Goal: Find specific page/section: Find specific page/section

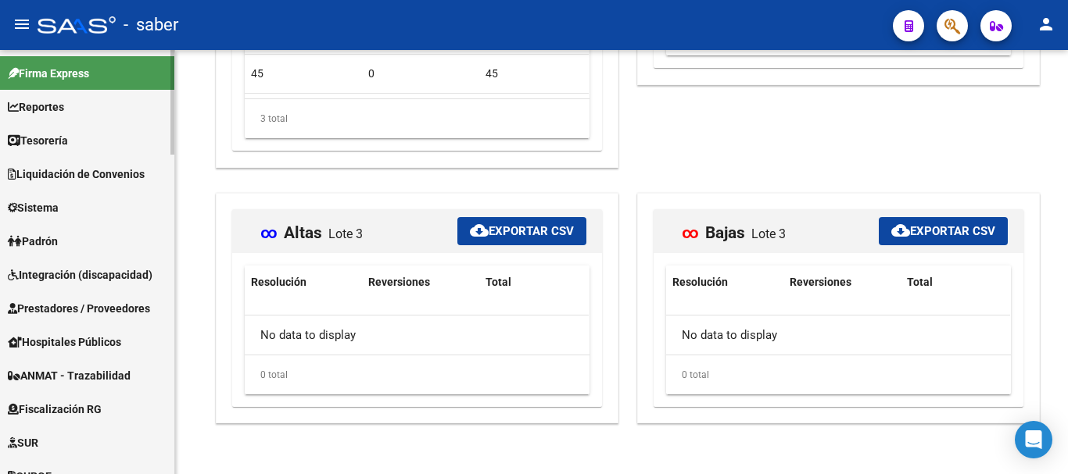
scroll to position [307, 0]
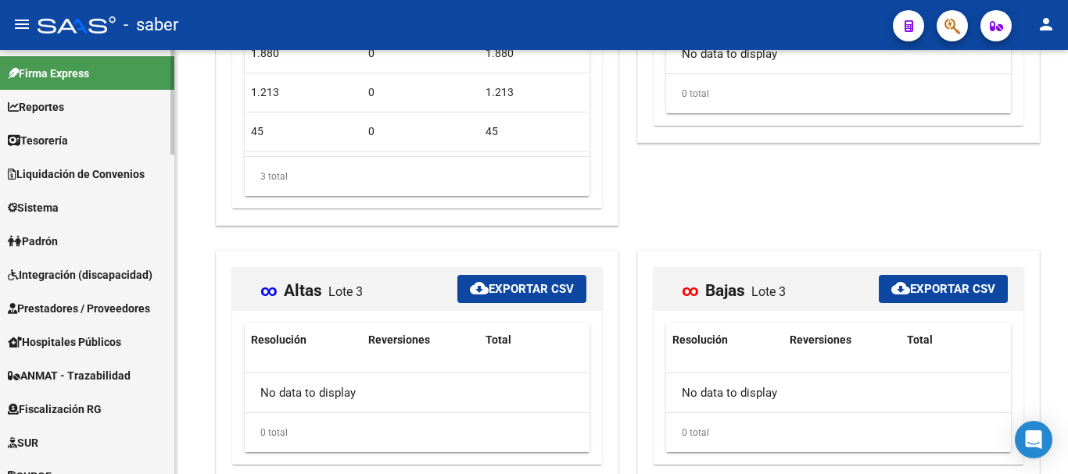
click at [83, 110] on link "Reportes" at bounding box center [87, 107] width 174 height 34
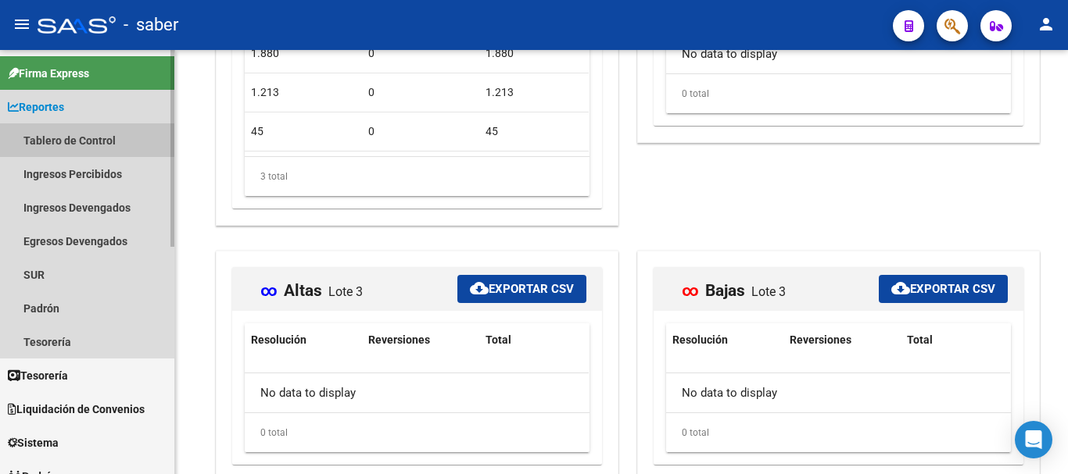
click at [95, 134] on link "Tablero de Control" at bounding box center [87, 140] width 174 height 34
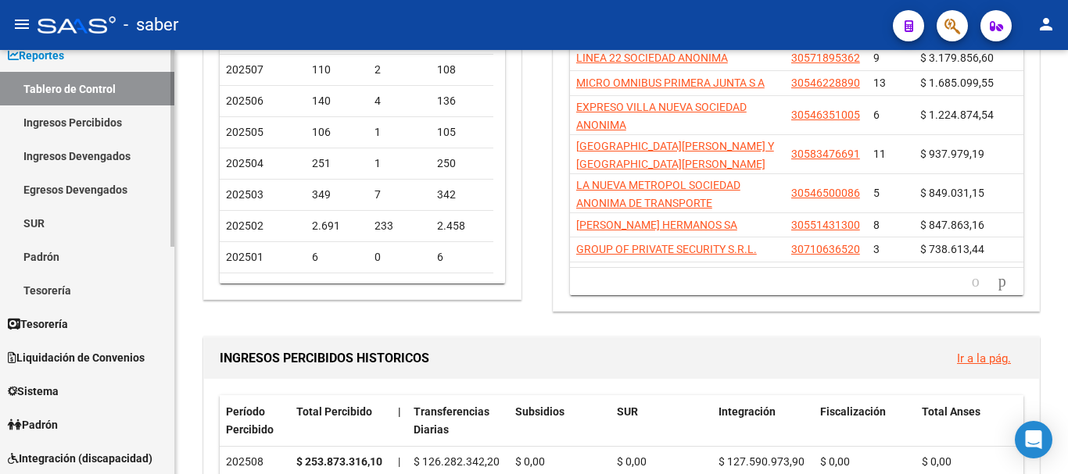
scroll to position [78, 0]
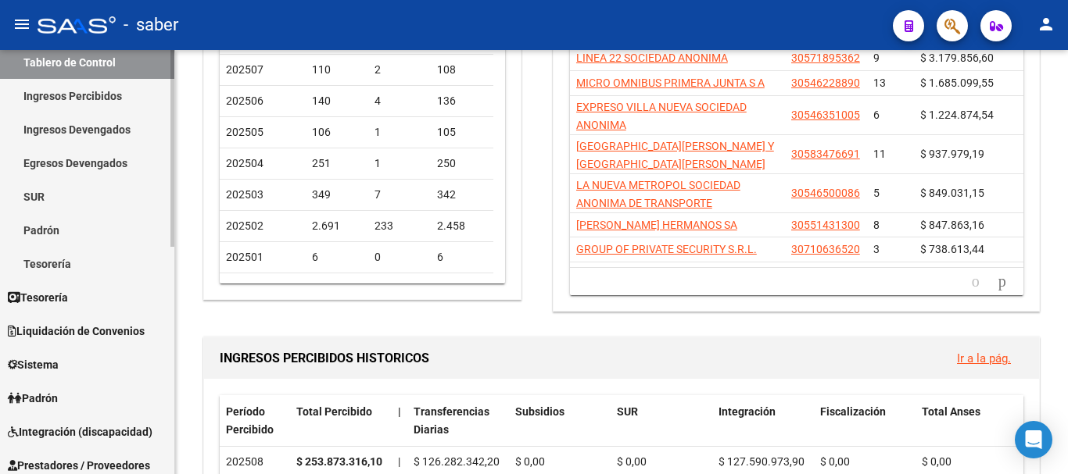
click at [94, 223] on link "Padrón" at bounding box center [87, 230] width 174 height 34
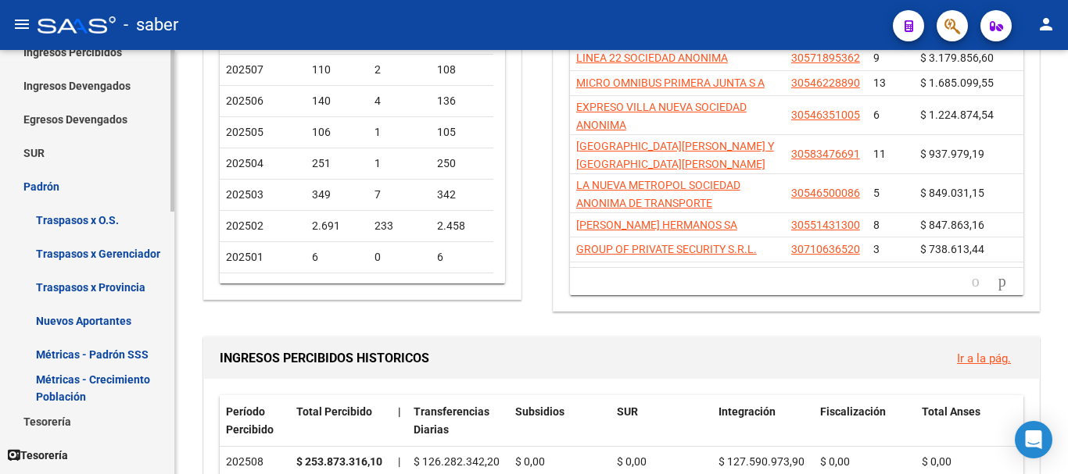
scroll to position [156, 0]
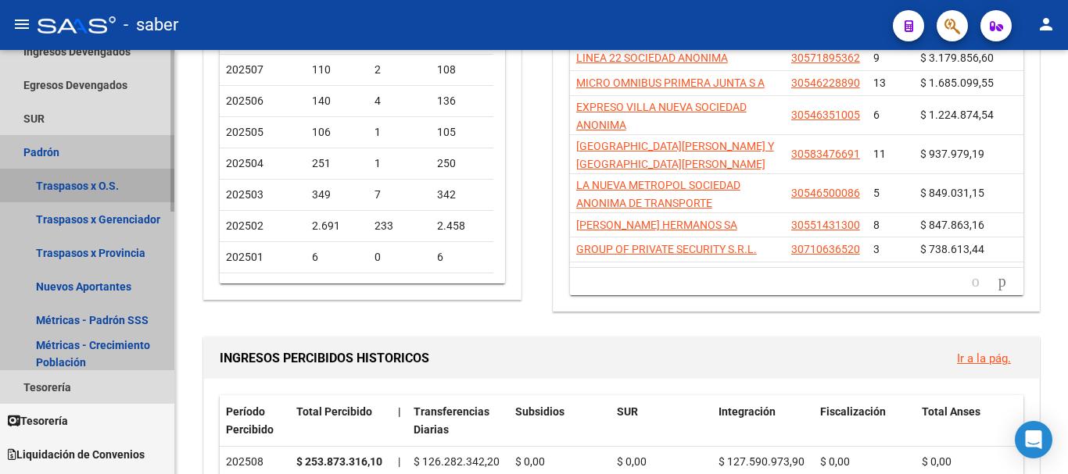
click at [95, 191] on link "Traspasos x O.S." at bounding box center [87, 186] width 174 height 34
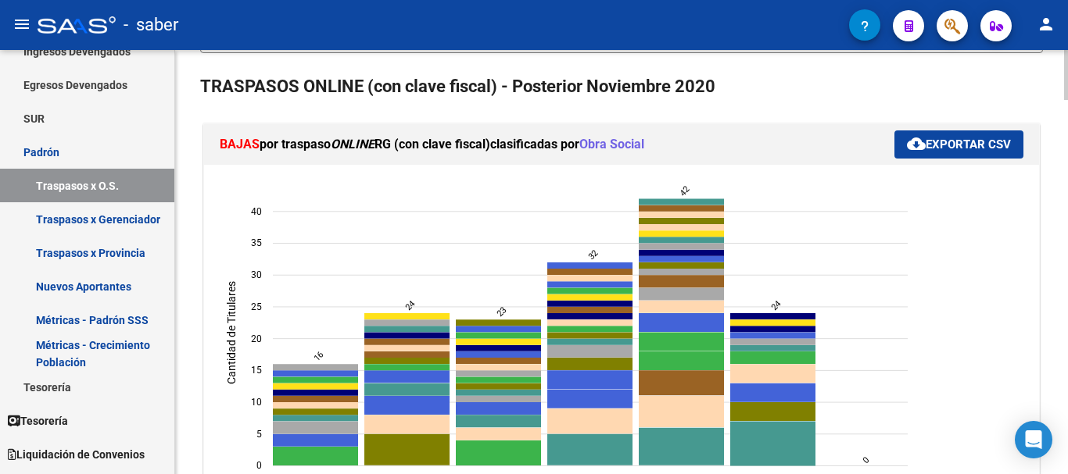
scroll to position [313, 0]
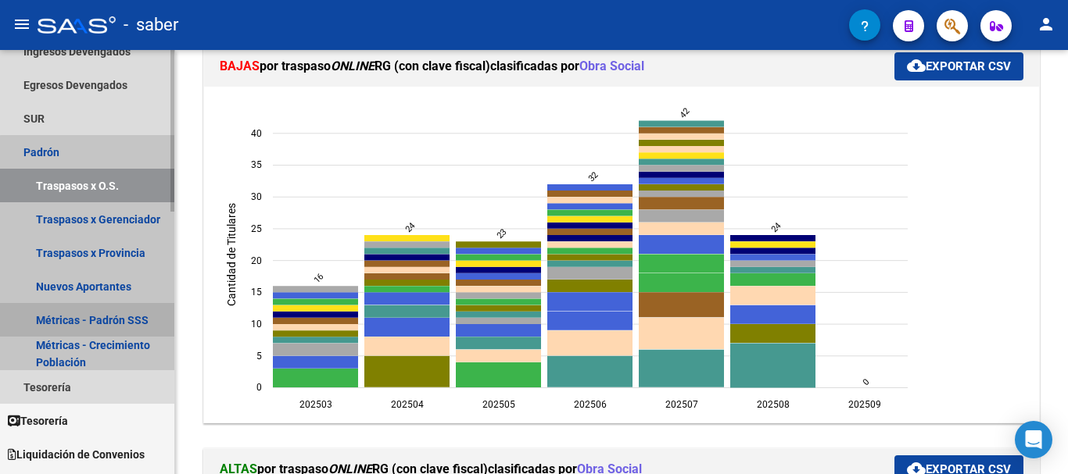
click at [90, 314] on link "Métricas - Padrón SSS" at bounding box center [87, 320] width 174 height 34
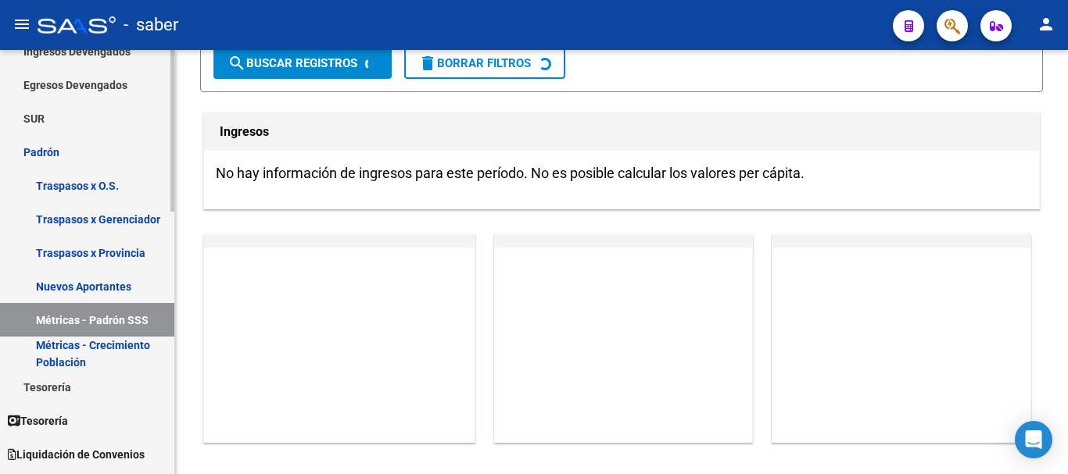
scroll to position [206, 0]
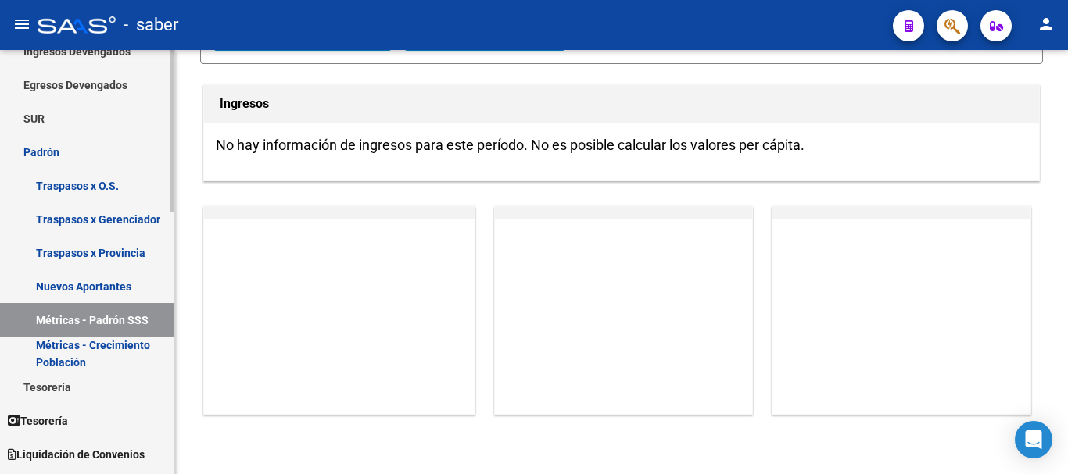
click at [97, 354] on link "Métricas - Crecimiento Población" at bounding box center [87, 354] width 174 height 34
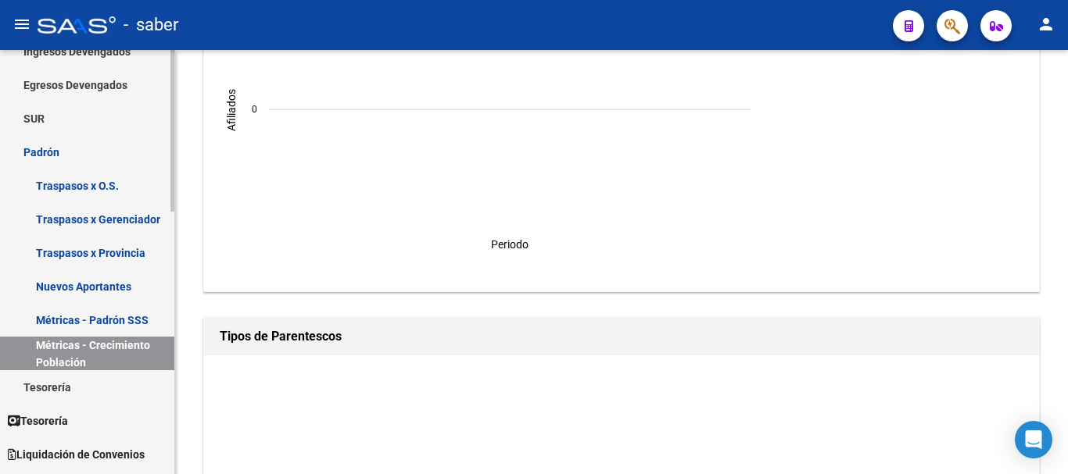
scroll to position [313, 0]
click at [141, 346] on link "Métricas - Crecimiento Población" at bounding box center [87, 354] width 174 height 34
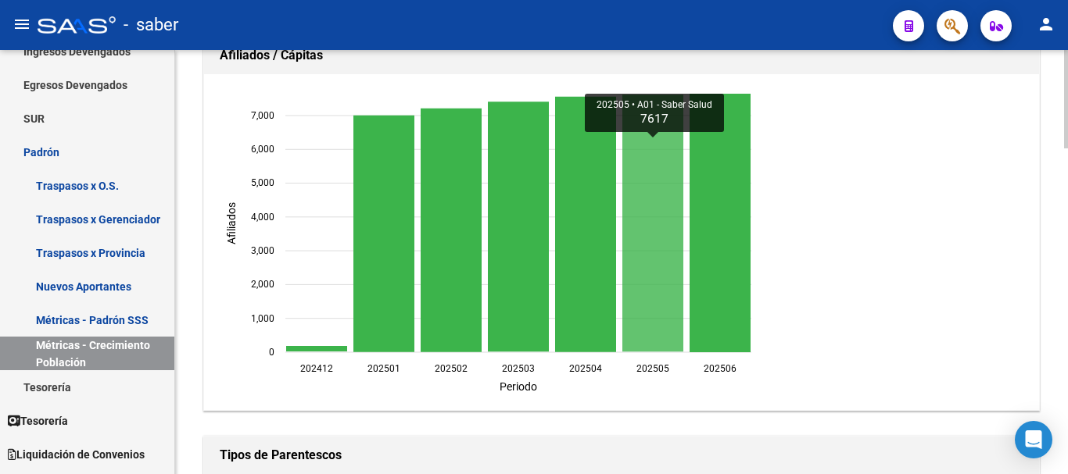
scroll to position [234, 0]
